Goal: Transaction & Acquisition: Purchase product/service

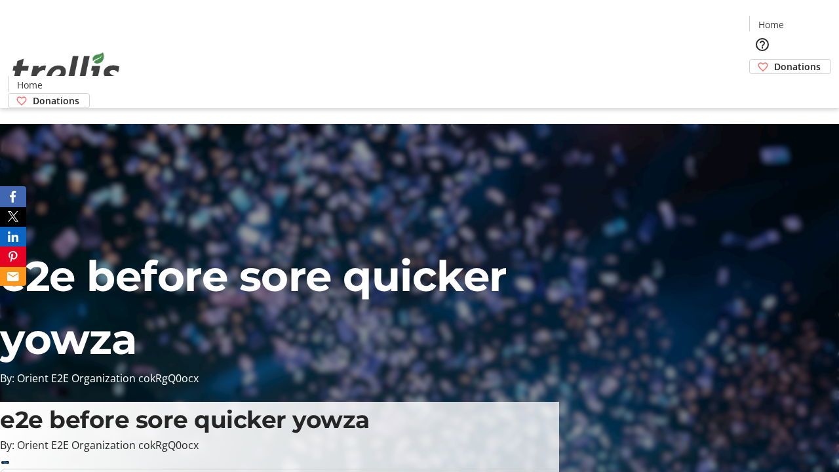
click at [774, 60] on span "Donations" at bounding box center [797, 67] width 47 height 14
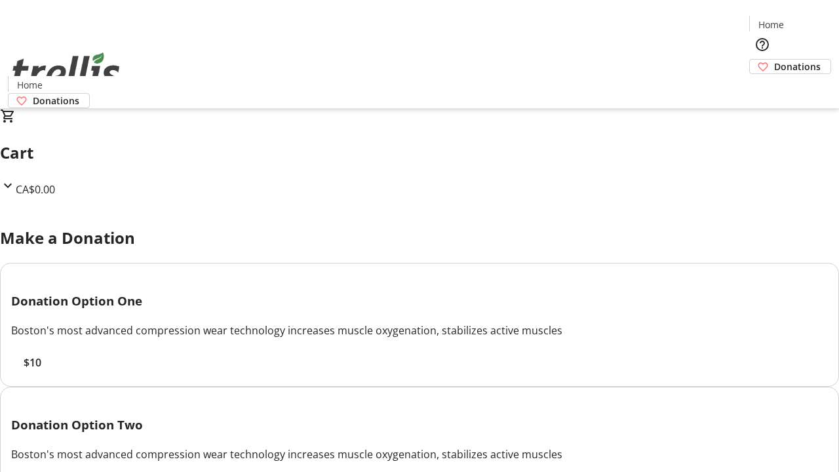
select select "CA"
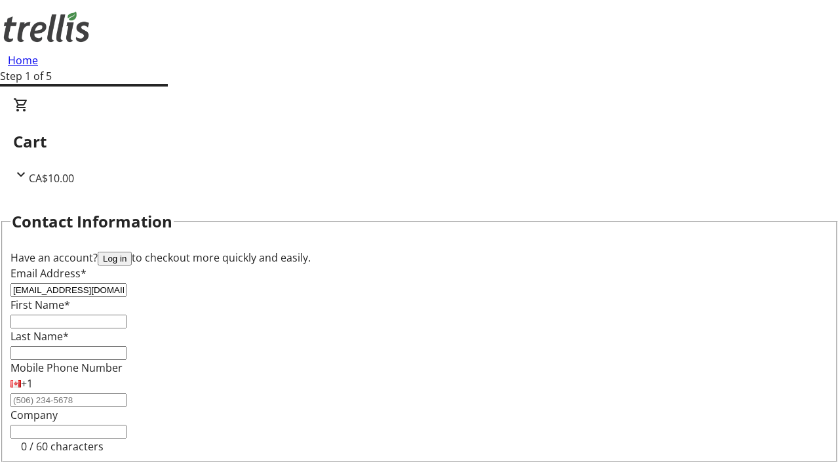
type input "[EMAIL_ADDRESS][DOMAIN_NAME]"
type input "[PERSON_NAME]"
type input "[STREET_ADDRESS][PERSON_NAME]"
type input "Kelowna"
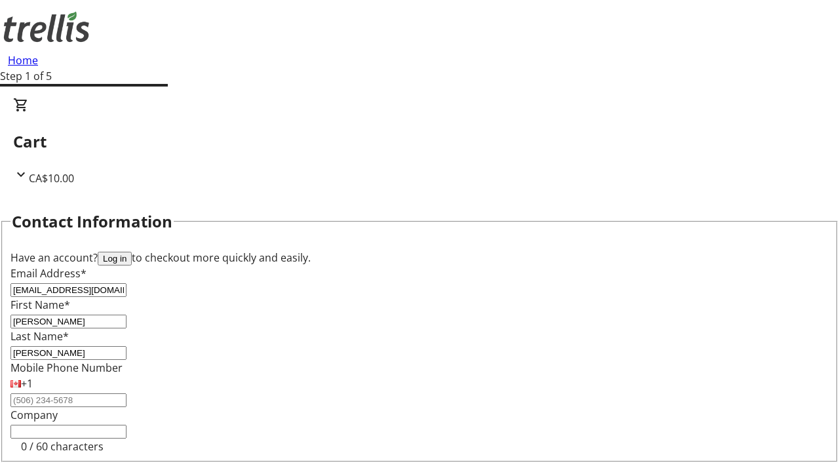
scroll to position [115, 0]
